Goal: Task Accomplishment & Management: Use online tool/utility

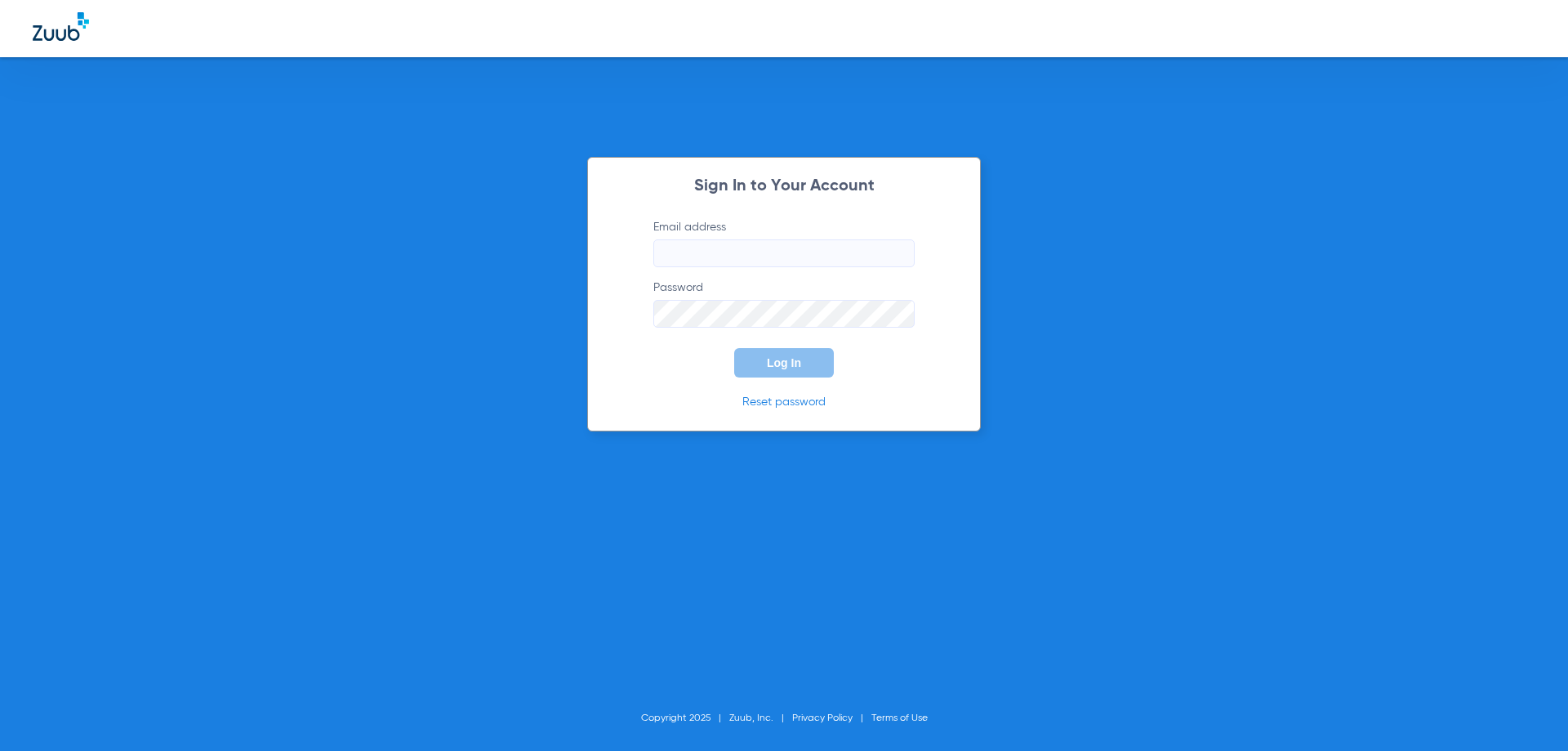
type input "[EMAIL_ADDRESS][DOMAIN_NAME]"
click at [779, 368] on span "Log In" at bounding box center [784, 363] width 35 height 13
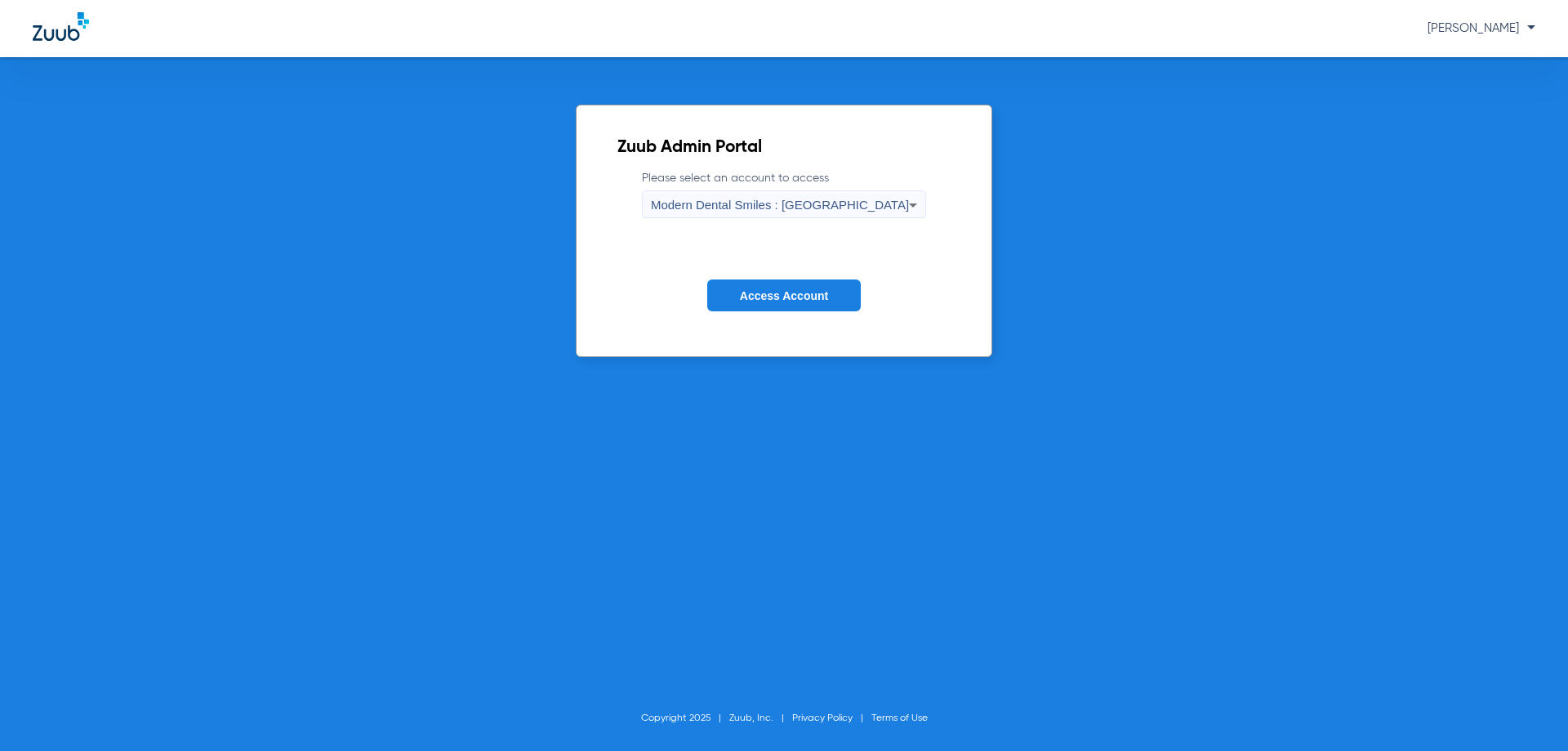
click at [903, 198] on icon at bounding box center [913, 205] width 20 height 20
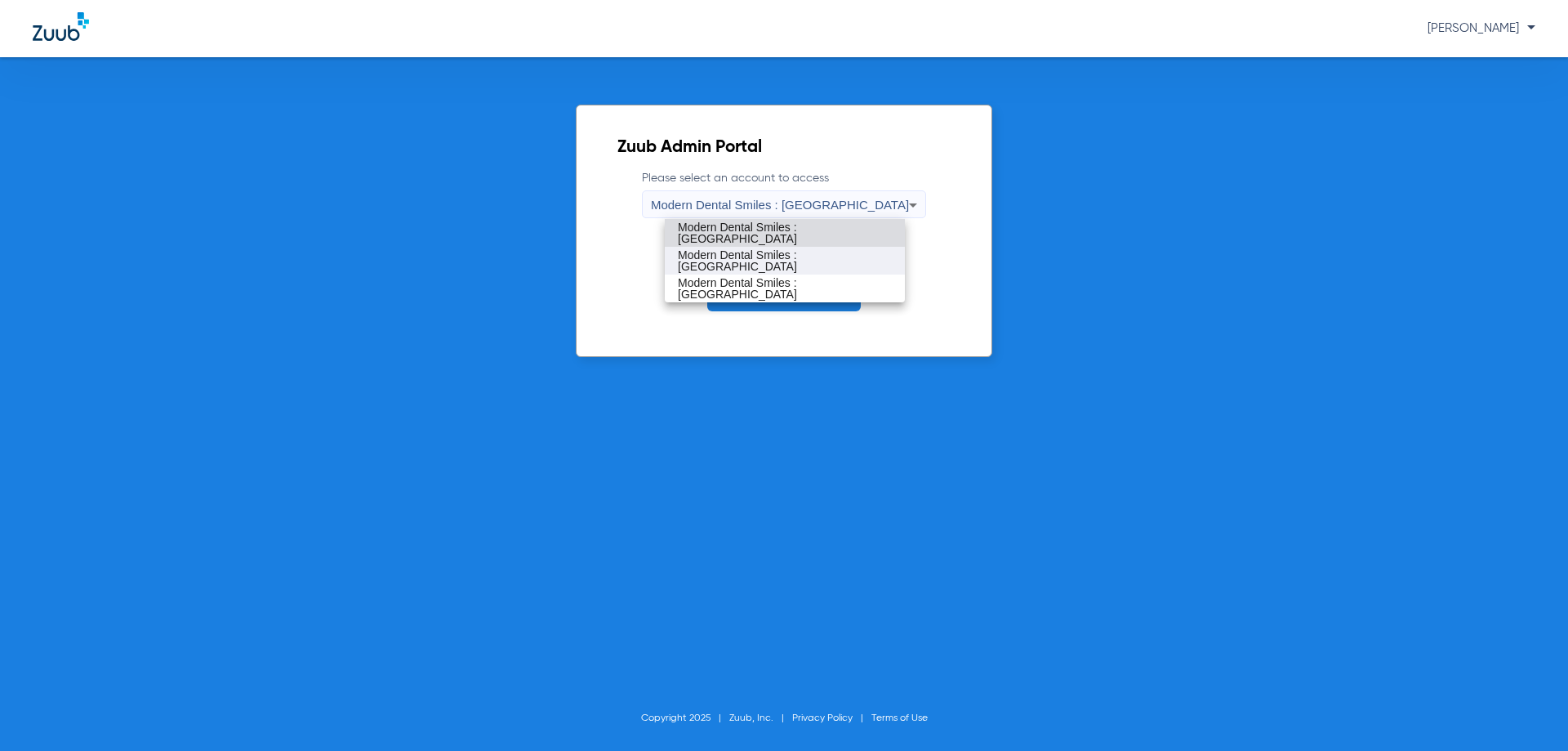
click at [829, 256] on span "Modern Dental Smiles : [GEOGRAPHIC_DATA]" at bounding box center [784, 261] width 214 height 23
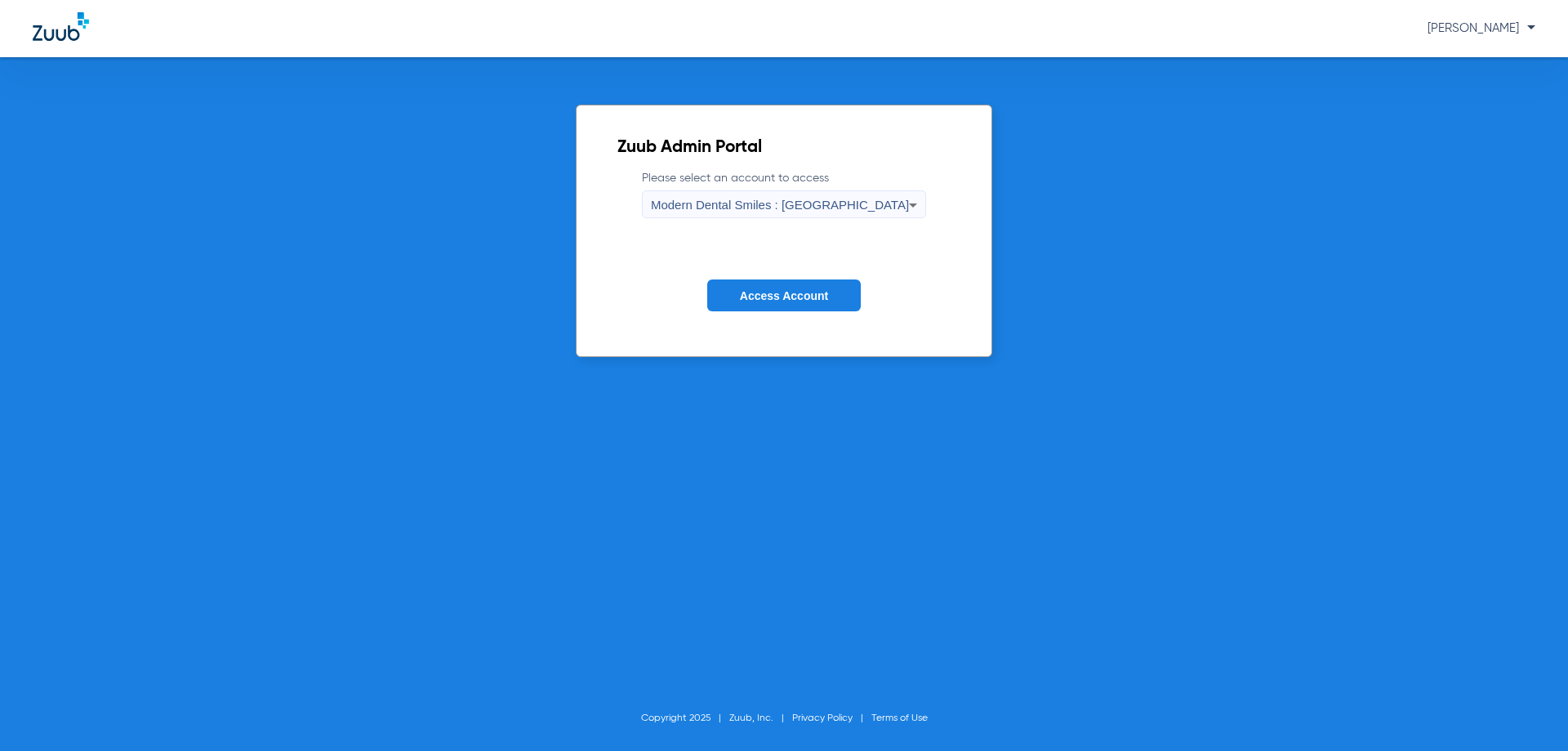
click at [765, 290] on span "Access Account" at bounding box center [784, 296] width 88 height 13
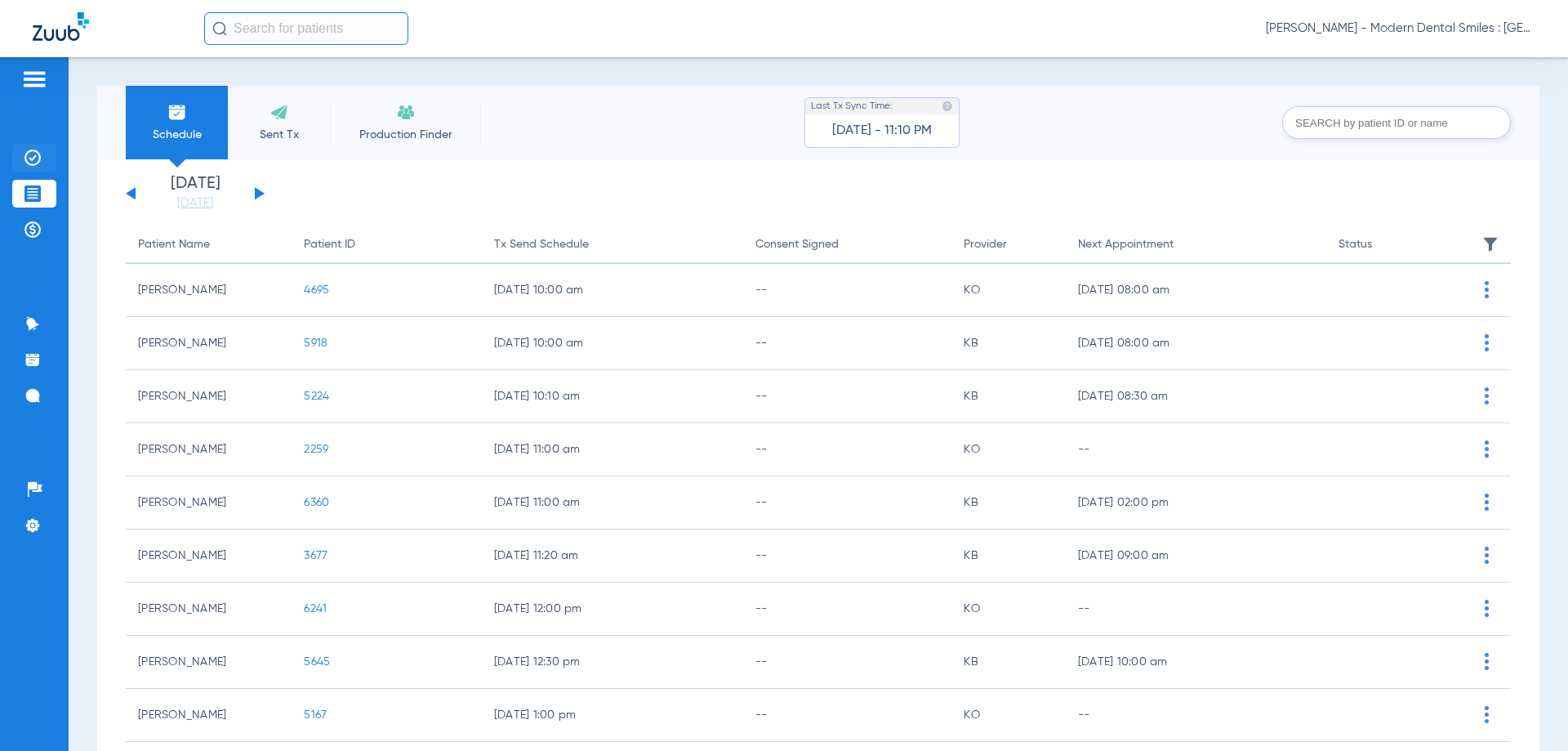
click at [33, 153] on img at bounding box center [33, 158] width 16 height 17
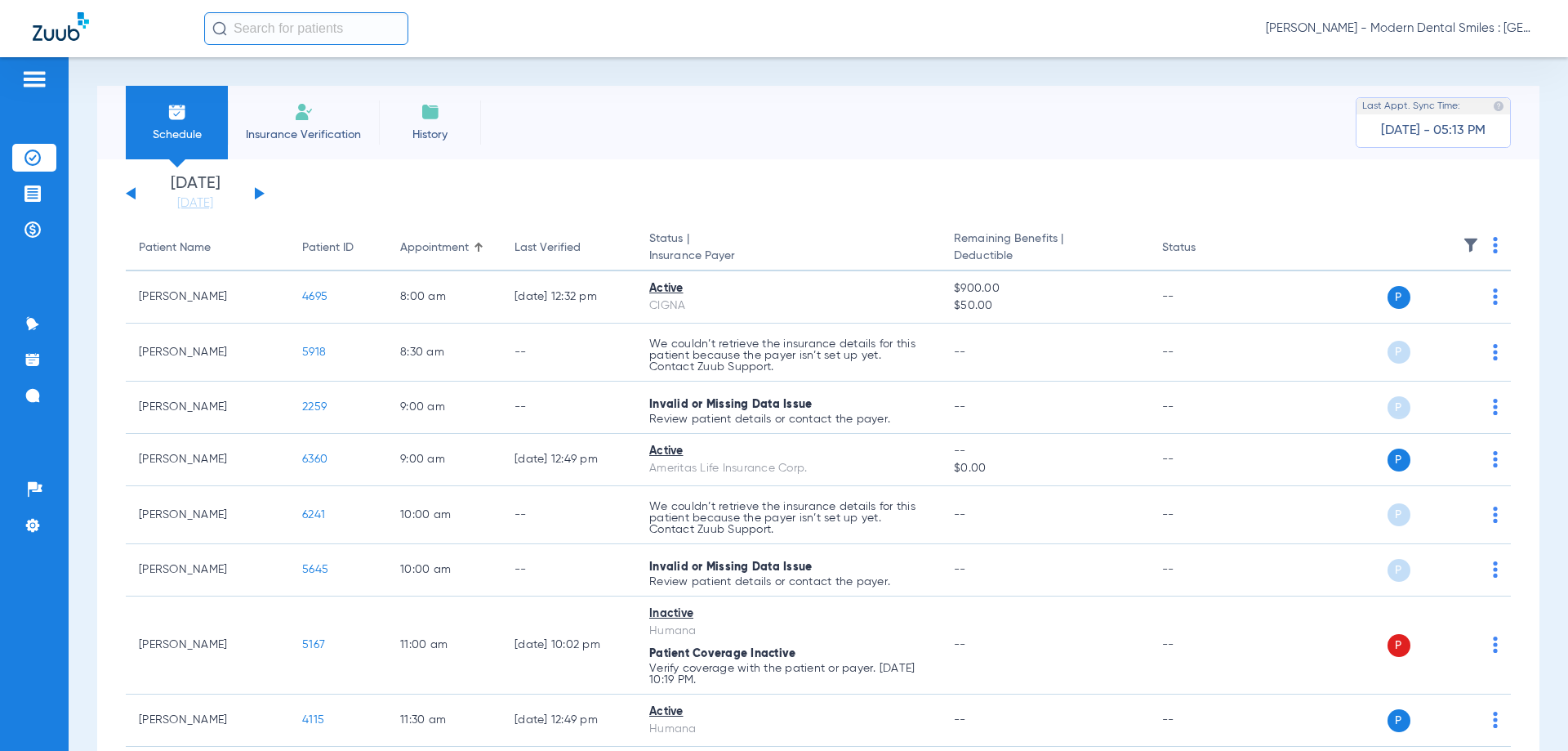
click at [257, 198] on button at bounding box center [260, 193] width 10 height 12
